Goal: Task Accomplishment & Management: Manage account settings

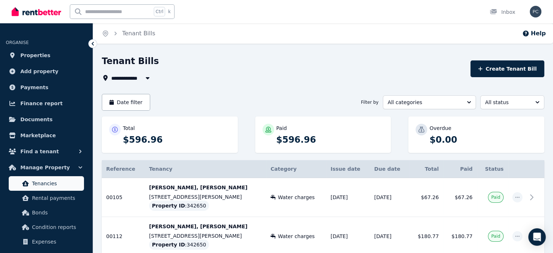
click at [36, 184] on span "Tenancies" at bounding box center [56, 183] width 49 height 9
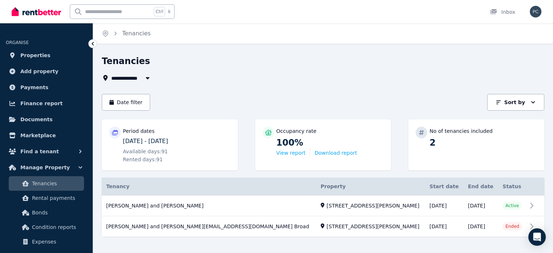
scroll to position [9, 0]
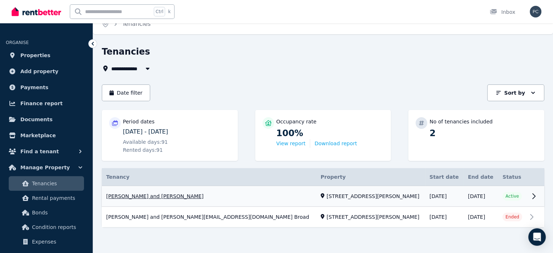
click at [534, 195] on link "View property details" at bounding box center [323, 196] width 442 height 21
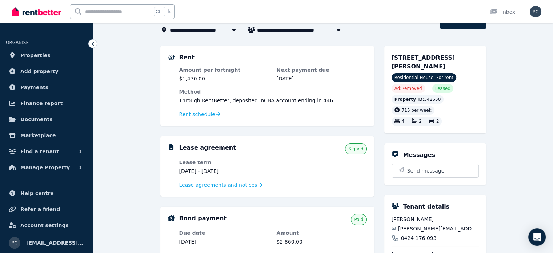
scroll to position [73, 0]
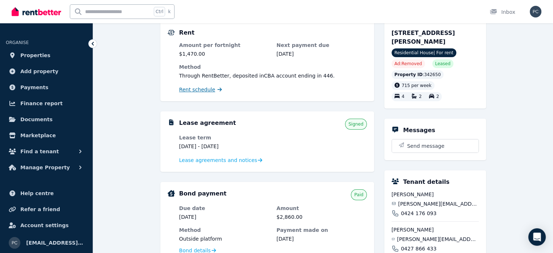
click at [203, 90] on span "Rent schedule" at bounding box center [197, 89] width 36 height 7
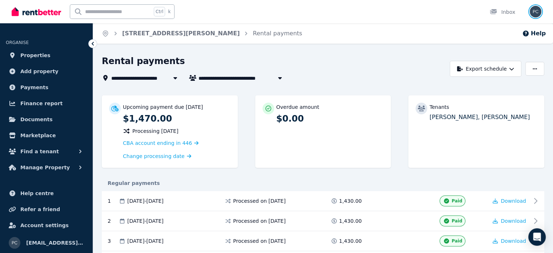
click at [532, 12] on img "button" at bounding box center [536, 12] width 12 height 12
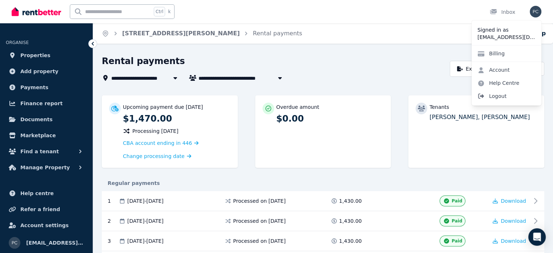
click at [498, 94] on span "Logout" at bounding box center [506, 95] width 70 height 13
